Goal: Transaction & Acquisition: Purchase product/service

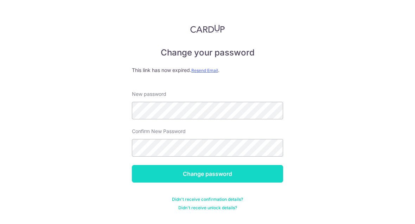
click at [238, 171] on input "Change password" at bounding box center [207, 174] width 151 height 18
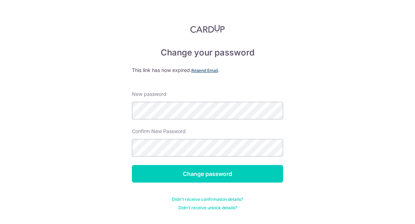
click at [207, 68] on u "Resend Email" at bounding box center [204, 70] width 27 height 5
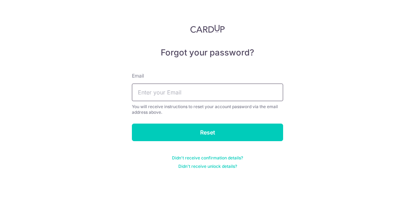
click at [253, 97] on input "text" at bounding box center [207, 93] width 151 height 18
type input "[EMAIL_ADDRESS][DOMAIN_NAME]"
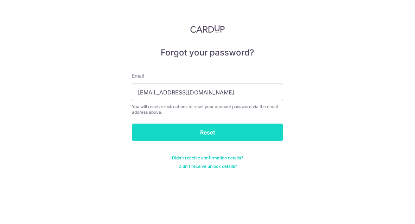
click at [260, 129] on input "Reset" at bounding box center [207, 133] width 151 height 18
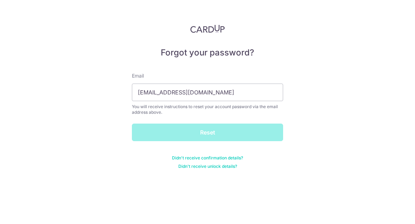
click at [260, 136] on div "Reset" at bounding box center [208, 133] width 160 height 18
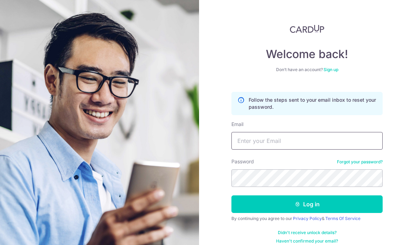
click at [310, 136] on input "Email" at bounding box center [306, 141] width 151 height 18
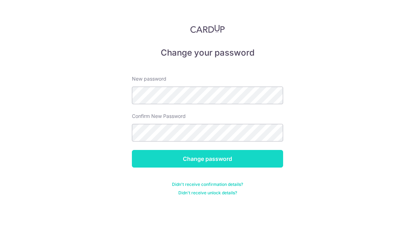
click at [244, 161] on input "Change password" at bounding box center [207, 159] width 151 height 18
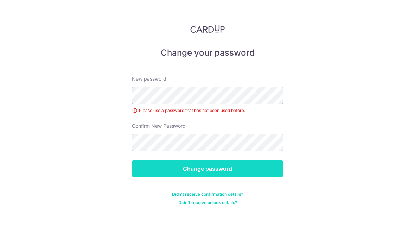
click at [235, 160] on input "Change password" at bounding box center [207, 169] width 151 height 18
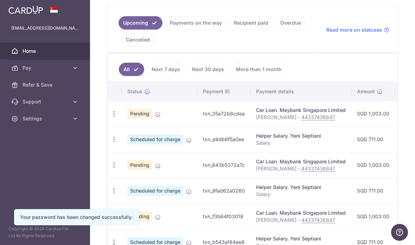
scroll to position [151, 0]
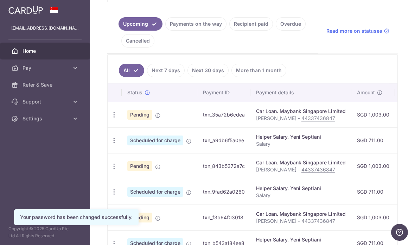
click at [165, 31] on link "Payments on the way" at bounding box center [195, 23] width 61 height 13
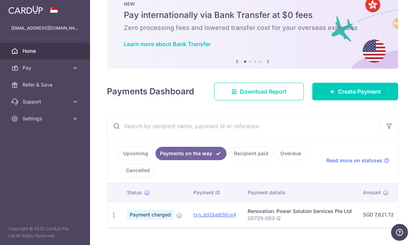
scroll to position [21, 0]
click at [367, 96] on span "Create Payment" at bounding box center [359, 91] width 43 height 8
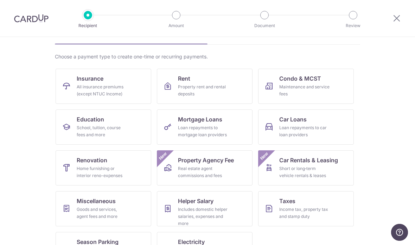
scroll to position [42, 0]
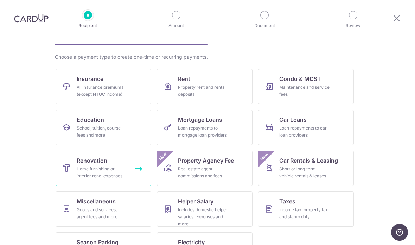
click at [108, 169] on div "Home furnishing or interior reno-expenses" at bounding box center [102, 172] width 51 height 14
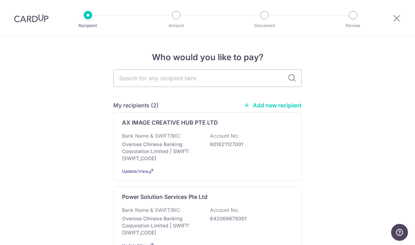
click at [277, 106] on link "Add new recipient" at bounding box center [273, 105] width 58 height 7
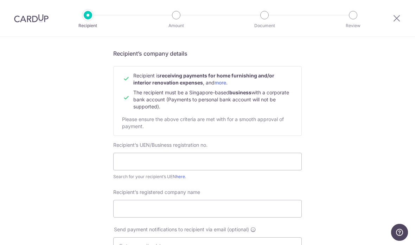
scroll to position [47, 0]
click at [135, 167] on input "text" at bounding box center [207, 161] width 188 height 18
click at [123, 164] on input "text" at bounding box center [207, 161] width 188 height 18
paste input "200922238N"
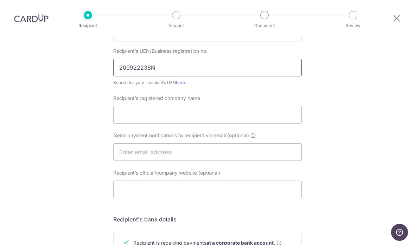
scroll to position [147, 0]
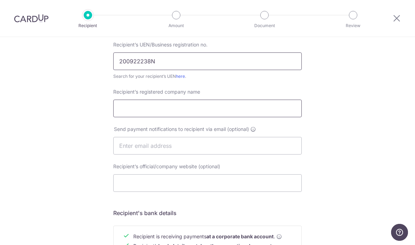
type input "200922238N"
click at [121, 108] on input "Recipient’s registered company name" at bounding box center [207, 109] width 188 height 18
click at [123, 113] on input "Recipient’s registered company name" at bounding box center [207, 109] width 188 height 18
click at [121, 112] on input "Recipient’s registered company name" at bounding box center [207, 109] width 188 height 18
click at [120, 109] on input "Recipient’s registered company name" at bounding box center [207, 109] width 188 height 18
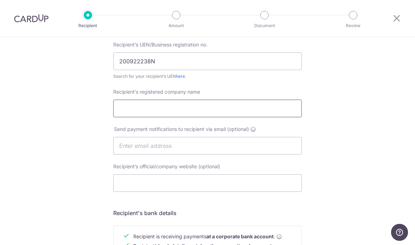
click at [119, 113] on input "Recipient’s registered company name" at bounding box center [207, 109] width 188 height 18
click at [124, 111] on input "Recipient’s registered company name" at bounding box center [207, 109] width 188 height 18
paste input "EXCSER AIRCON PTE LTD"
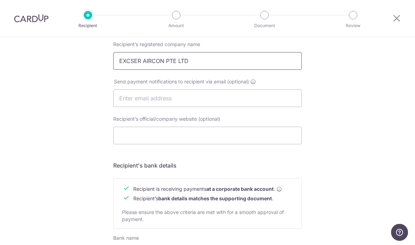
scroll to position [196, 0]
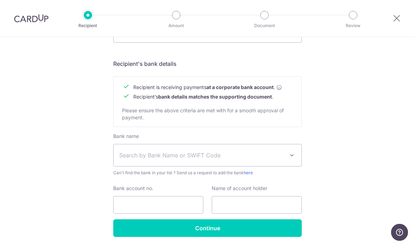
type input "EXCSER AIRCON PTE LTD"
click at [127, 159] on span "Search by Bank Name or SWIFT Code" at bounding box center [201, 155] width 165 height 8
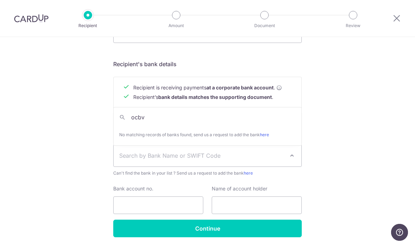
type input "ocb"
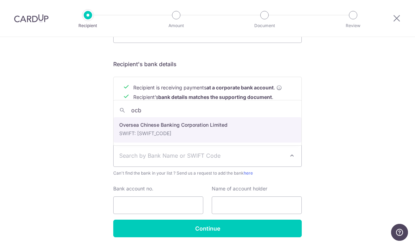
select select "12"
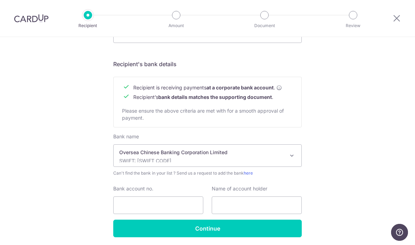
click at [138, 133] on form "Recipient’s company details Recipient is receiving payments for home furnishing…" at bounding box center [207, 18] width 188 height 437
click at [135, 209] on input "Bank account no." at bounding box center [158, 205] width 90 height 18
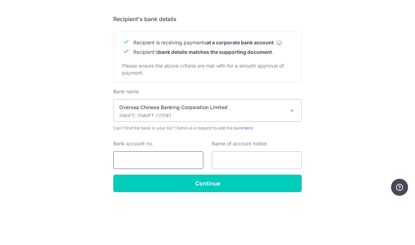
scroll to position [28, 0]
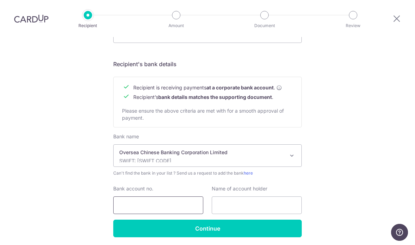
paste input "629032178001"
type input "629032178001"
click at [239, 196] on input "text" at bounding box center [257, 205] width 90 height 18
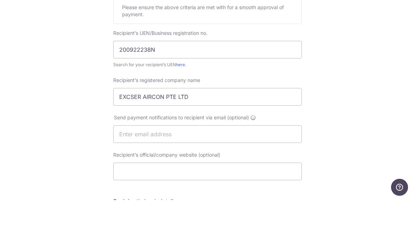
scroll to position [62, 0]
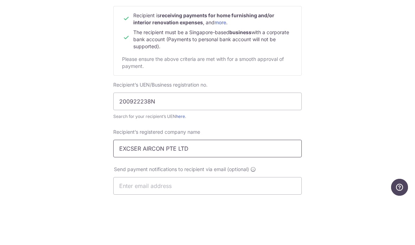
click at [122, 185] on input "EXCSER AIRCON PTE LTD" at bounding box center [207, 194] width 188 height 18
click at [124, 185] on input "EXCSER AIRCON PTE LTD" at bounding box center [207, 194] width 188 height 18
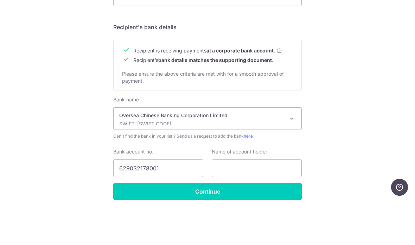
scroll to position [287, 0]
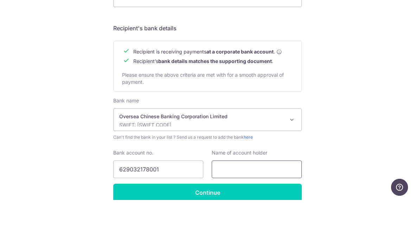
click at [225, 205] on input "text" at bounding box center [257, 214] width 90 height 18
click at [218, 205] on input "text" at bounding box center [257, 214] width 90 height 18
click at [226, 205] on input "text" at bounding box center [257, 214] width 90 height 18
paste input "EXCSER AIRCON PTE LTD"
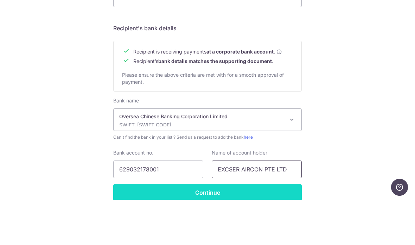
type input "EXCSER AIRCON PTE LTD"
click at [167, 229] on input "Continue" at bounding box center [207, 238] width 188 height 18
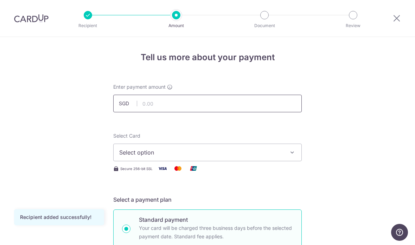
click at [162, 108] on input "text" at bounding box center [207, 104] width 188 height 18
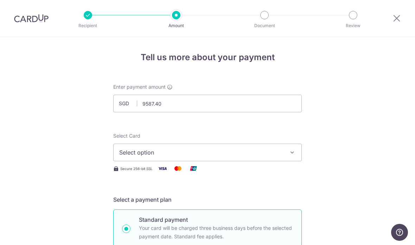
click at [127, 156] on span "Select option" at bounding box center [201, 152] width 164 height 8
type input "9,587.40"
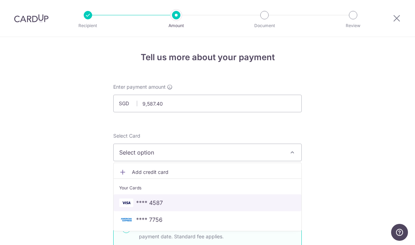
click at [131, 206] on img at bounding box center [126, 202] width 14 height 8
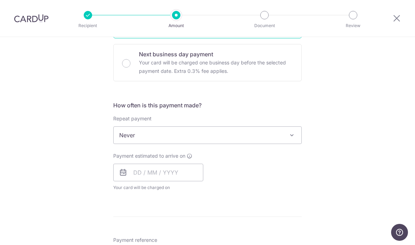
scroll to position [210, 0]
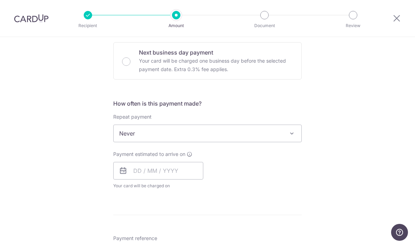
click at [123, 134] on span "Never" at bounding box center [208, 133] width 188 height 17
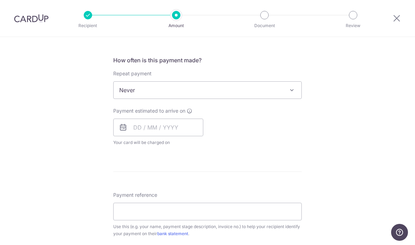
scroll to position [254, 0]
click at [136, 128] on input "text" at bounding box center [158, 127] width 90 height 18
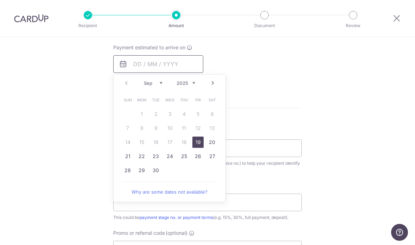
scroll to position [322, 0]
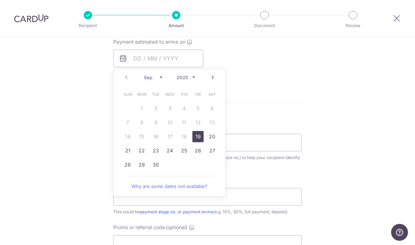
click at [197, 140] on link "19" at bounding box center [197, 136] width 11 height 11
type input "[DATE]"
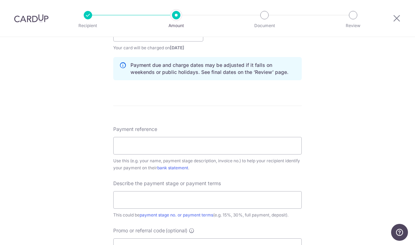
scroll to position [348, 0]
click at [122, 146] on input "Payment reference" at bounding box center [207, 145] width 188 height 18
click at [127, 148] on input "Payment reference" at bounding box center [207, 145] width 188 height 18
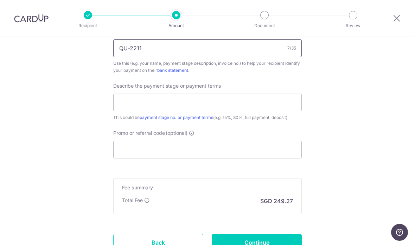
scroll to position [444, 0]
type input "QU-2211"
click at [123, 99] on input "text" at bounding box center [207, 103] width 188 height 18
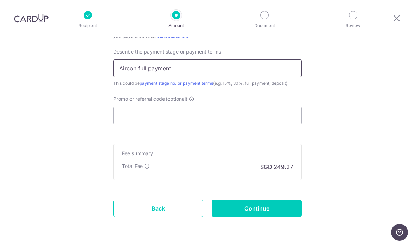
scroll to position [479, 0]
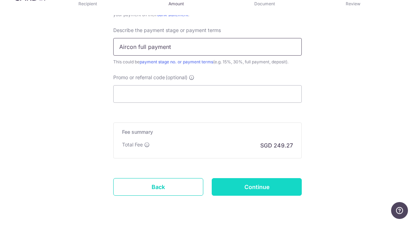
type input "Aircon full payment"
click at [248, 200] on input "Continue" at bounding box center [257, 209] width 90 height 18
type input "Create Schedule"
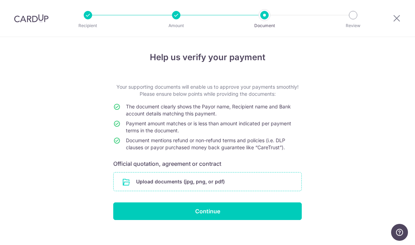
click at [233, 182] on input "file" at bounding box center [208, 181] width 188 height 18
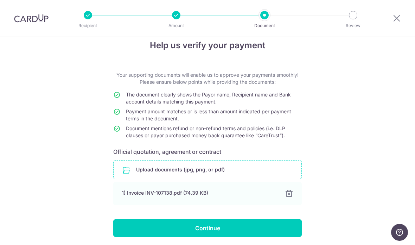
scroll to position [12, 0]
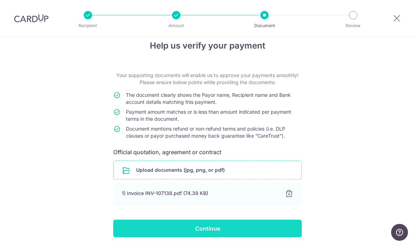
click at [245, 231] on input "Continue" at bounding box center [207, 228] width 188 height 18
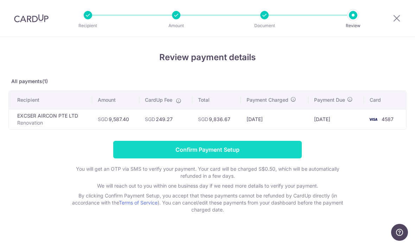
click at [137, 150] on input "Confirm Payment Setup" at bounding box center [207, 150] width 188 height 18
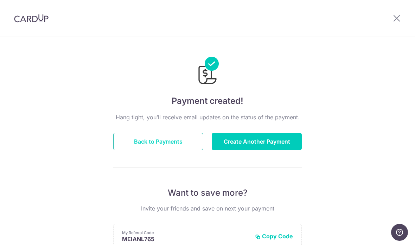
click at [154, 142] on button "Back to Payments" at bounding box center [158, 142] width 90 height 18
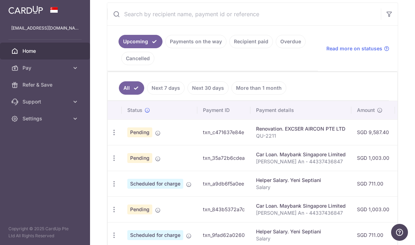
scroll to position [135, 0]
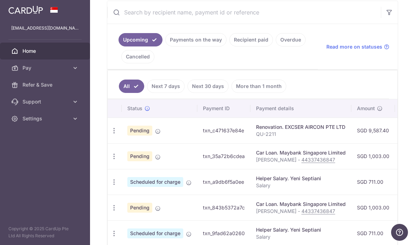
click at [165, 46] on link "Payments on the way" at bounding box center [195, 39] width 61 height 13
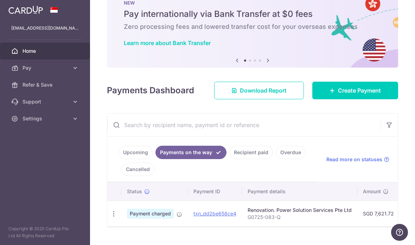
scroll to position [21, 0]
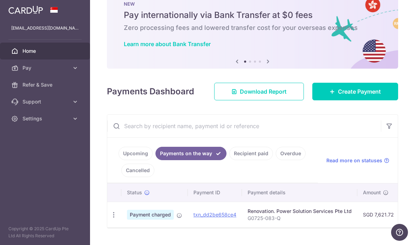
click at [119, 160] on link "Upcoming" at bounding box center [136, 153] width 34 height 13
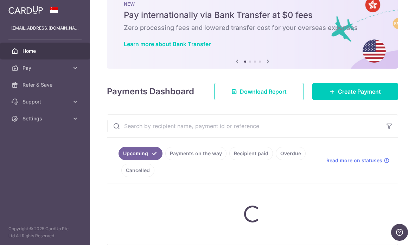
click at [119, 160] on link "Upcoming" at bounding box center [141, 153] width 44 height 13
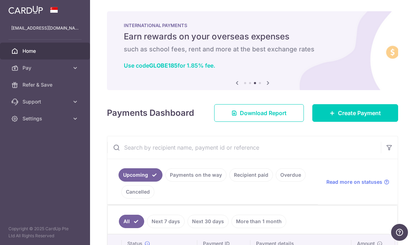
scroll to position [0, 0]
